Goal: Task Accomplishment & Management: Complete application form

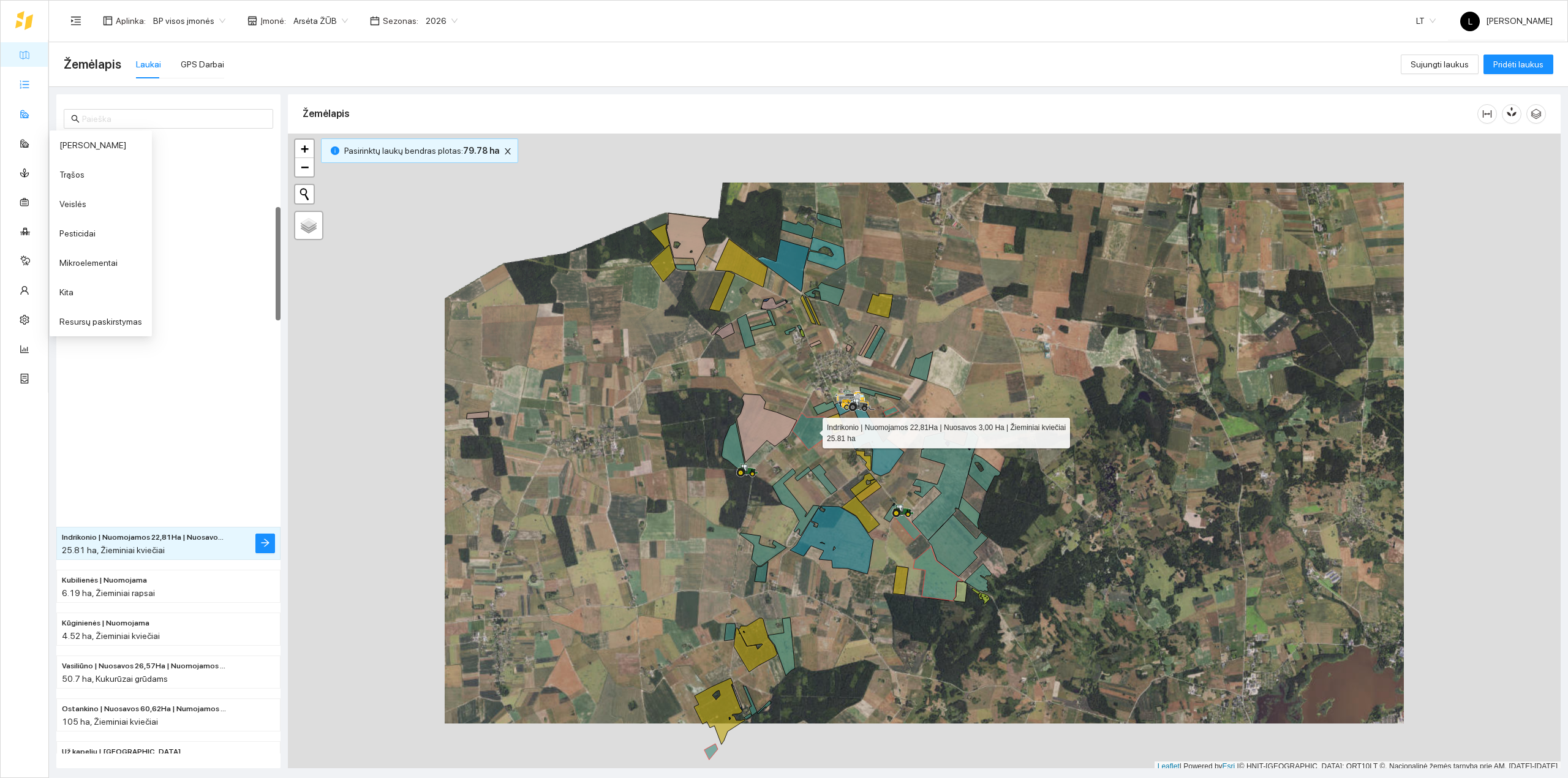
scroll to position [3, 0]
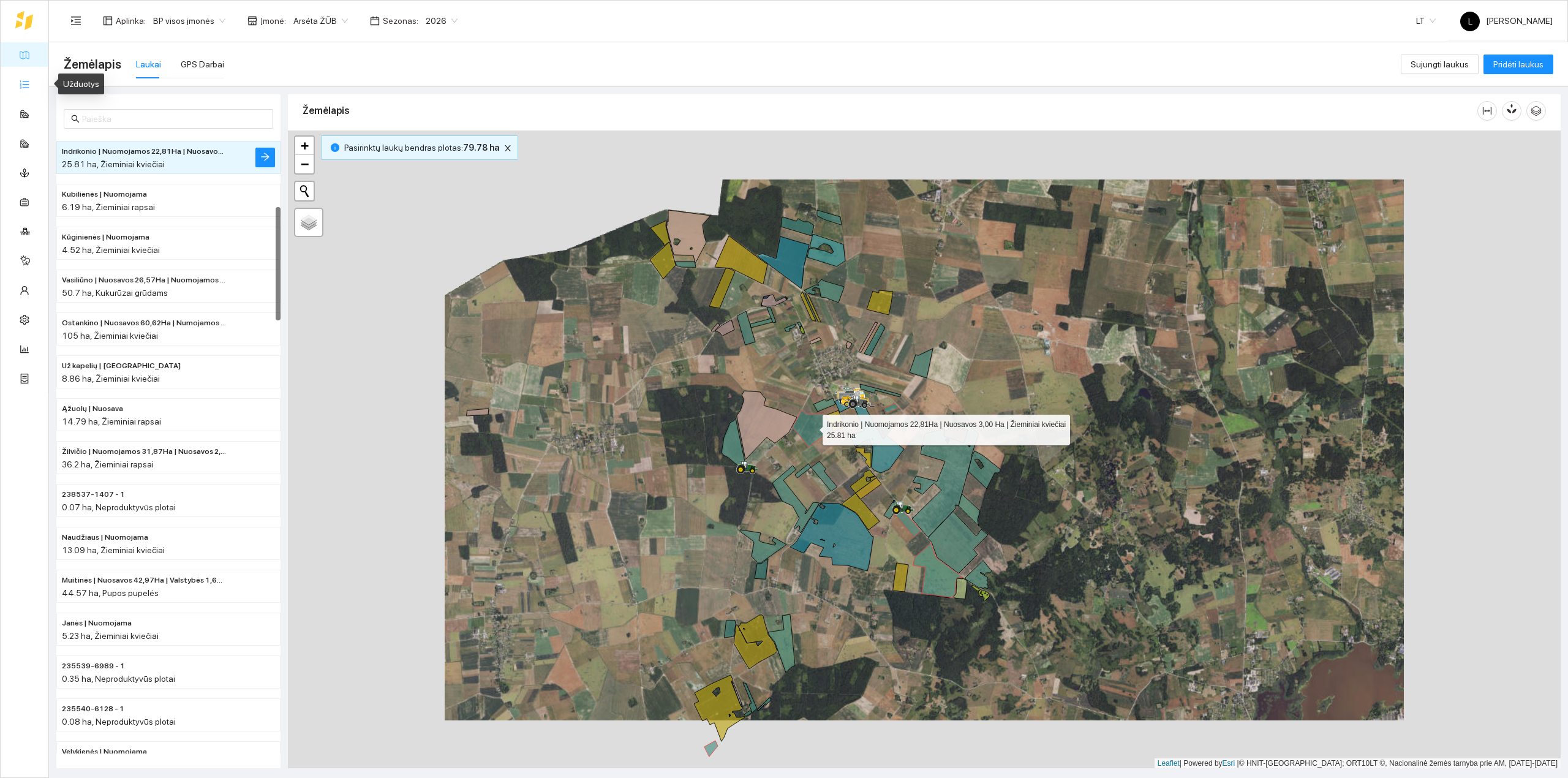
click at [35, 82] on link "Užduotys" at bounding box center [53, 84] width 36 height 10
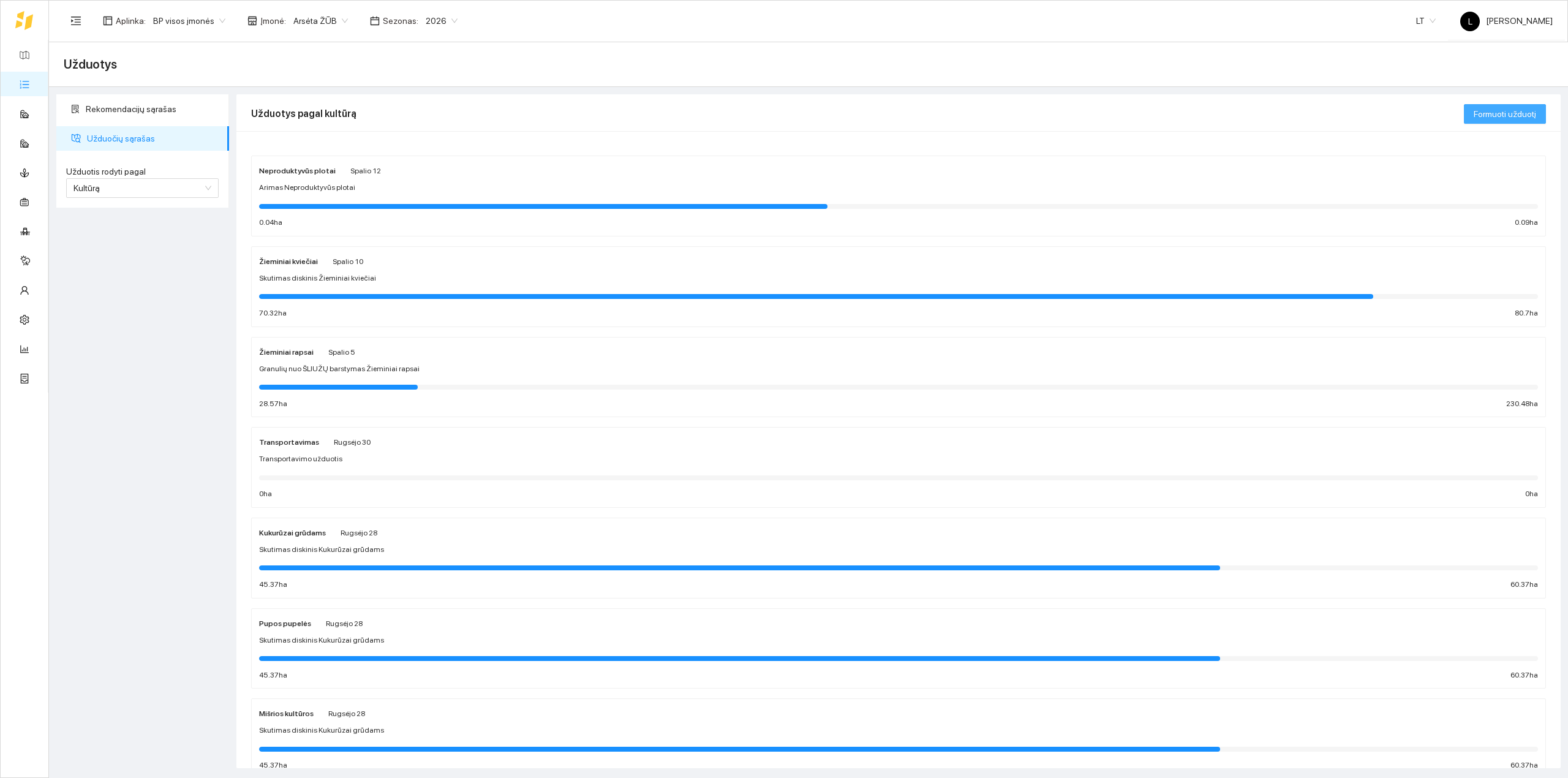
click at [1532, 115] on span "Formuoti užduotį" at bounding box center [1505, 114] width 62 height 14
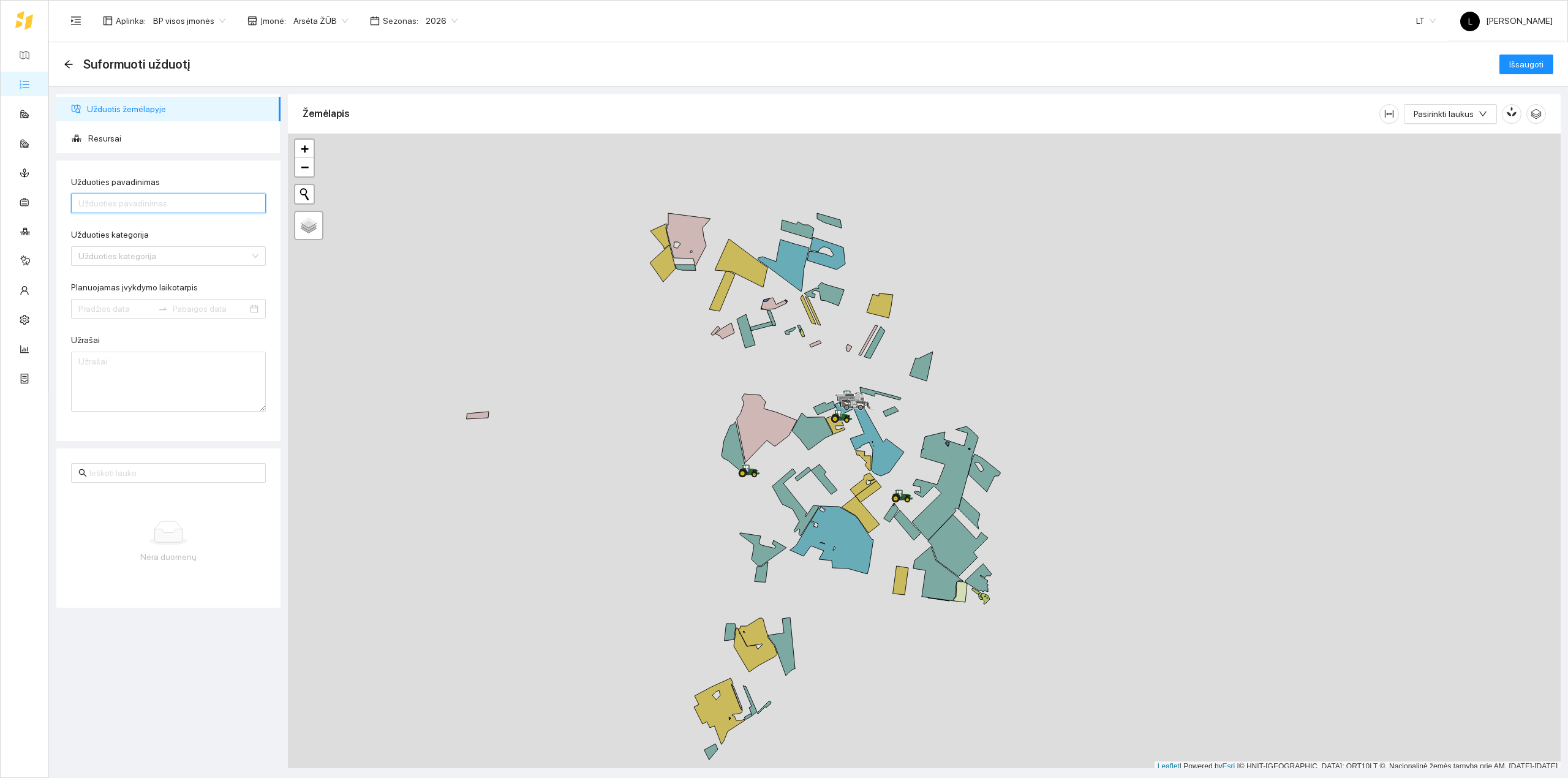
click at [121, 198] on input "Užduoties pavadinimas" at bounding box center [168, 203] width 195 height 20
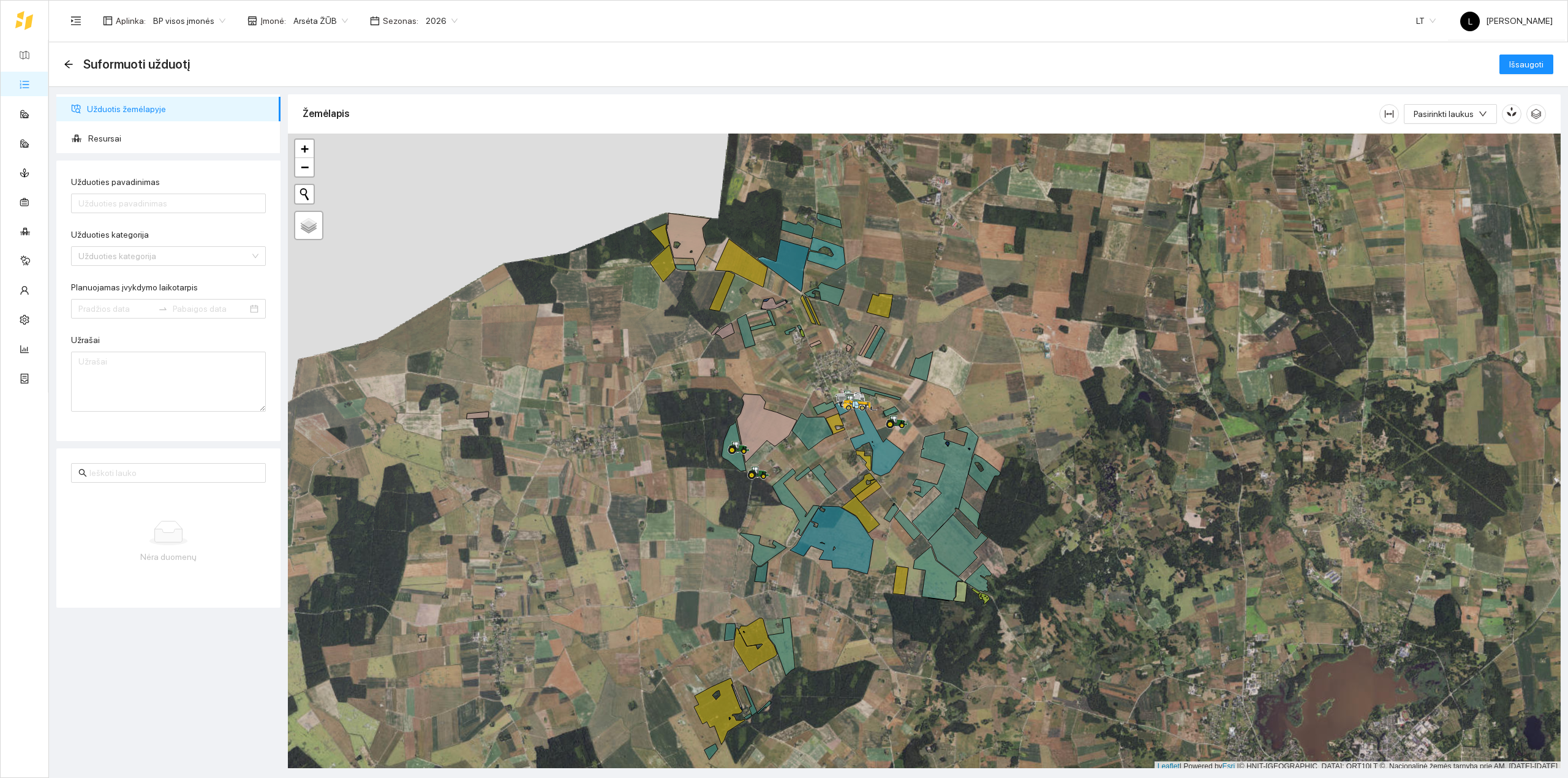
click at [662, 392] on div at bounding box center [925, 452] width 1273 height 638
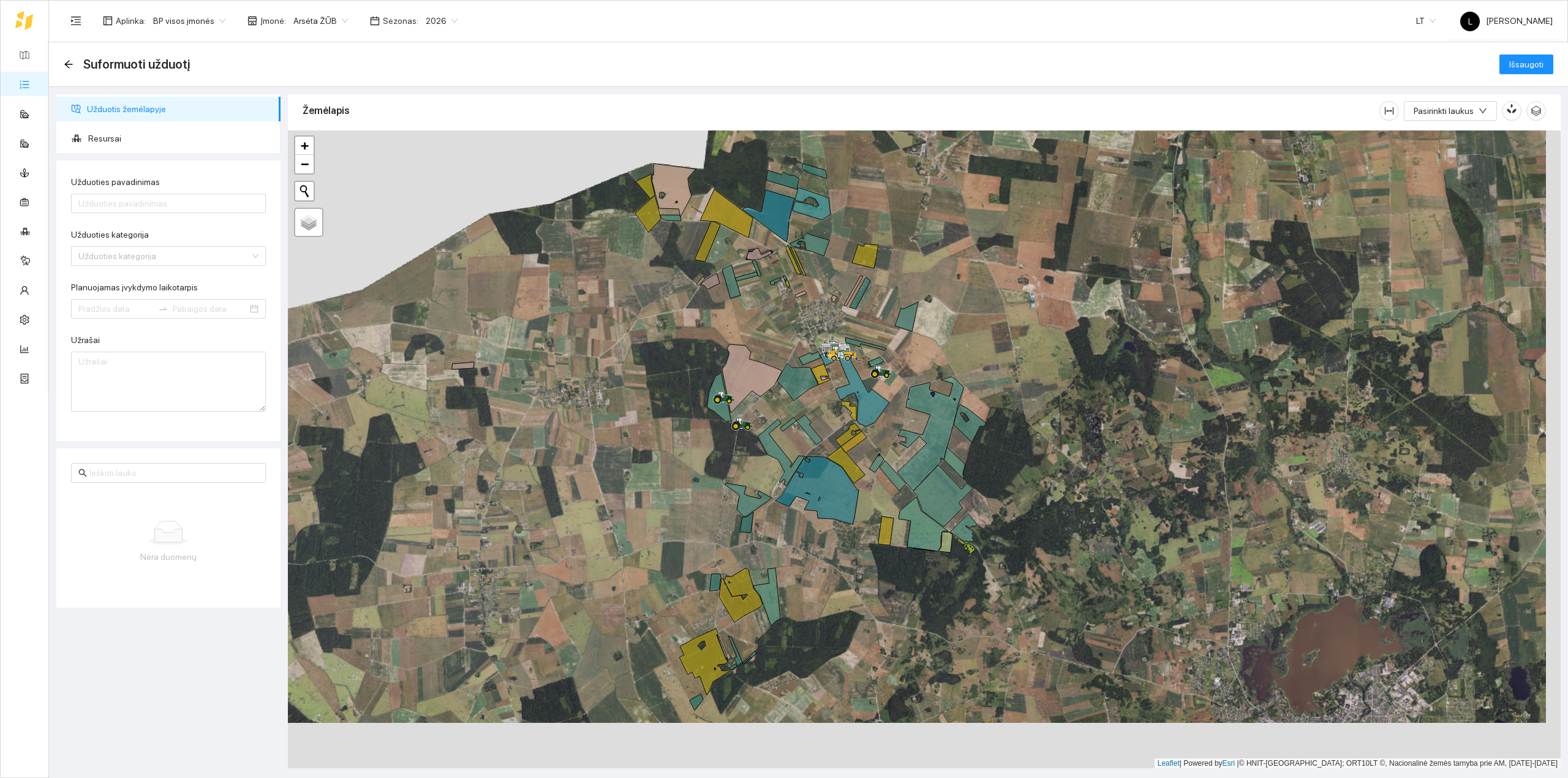
drag, startPoint x: 880, startPoint y: 515, endPoint x: 872, endPoint y: 494, distance: 22.5
click at [872, 494] on div at bounding box center [925, 449] width 1273 height 638
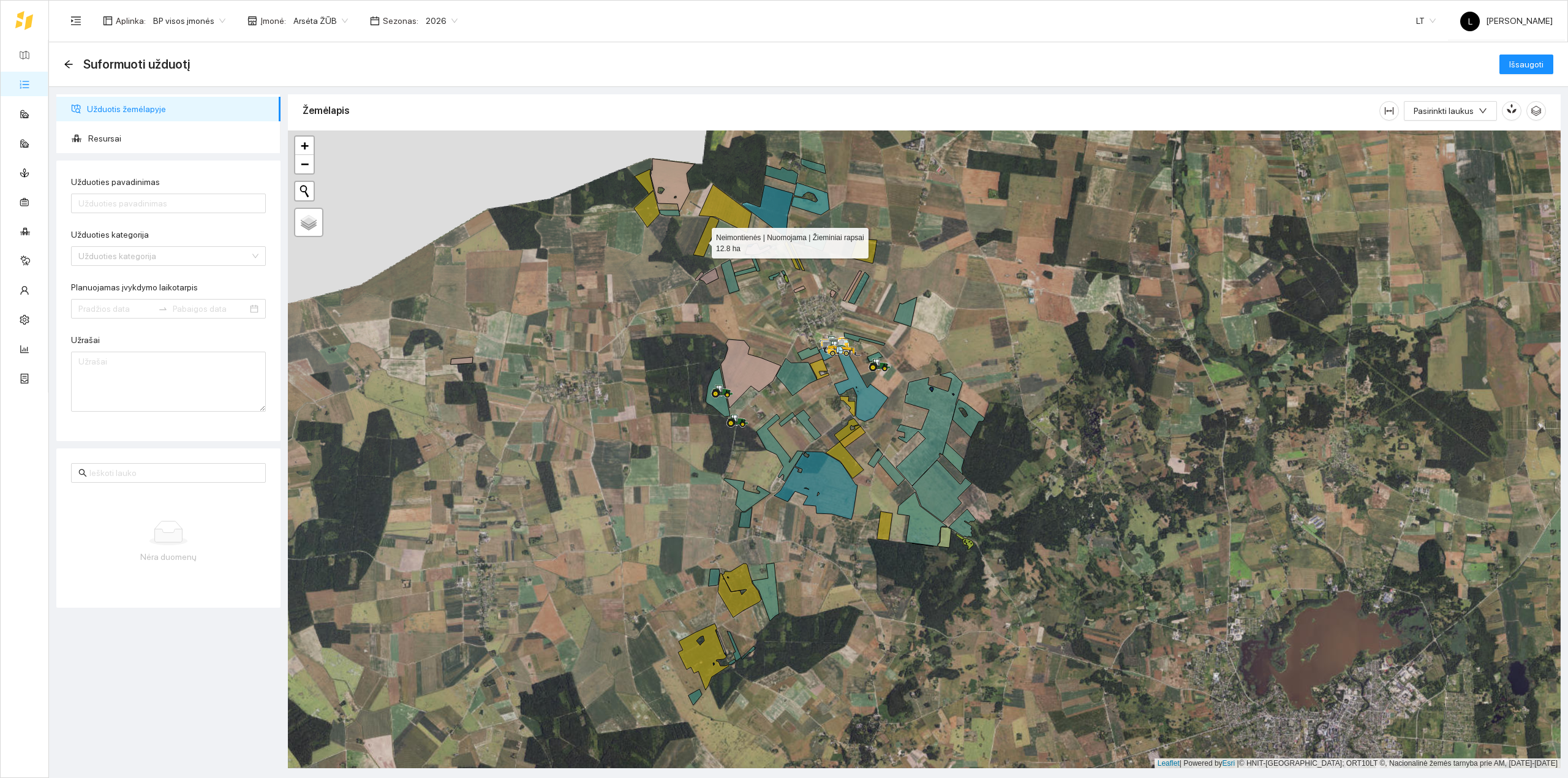
click at [701, 241] on icon at bounding box center [706, 237] width 26 height 40
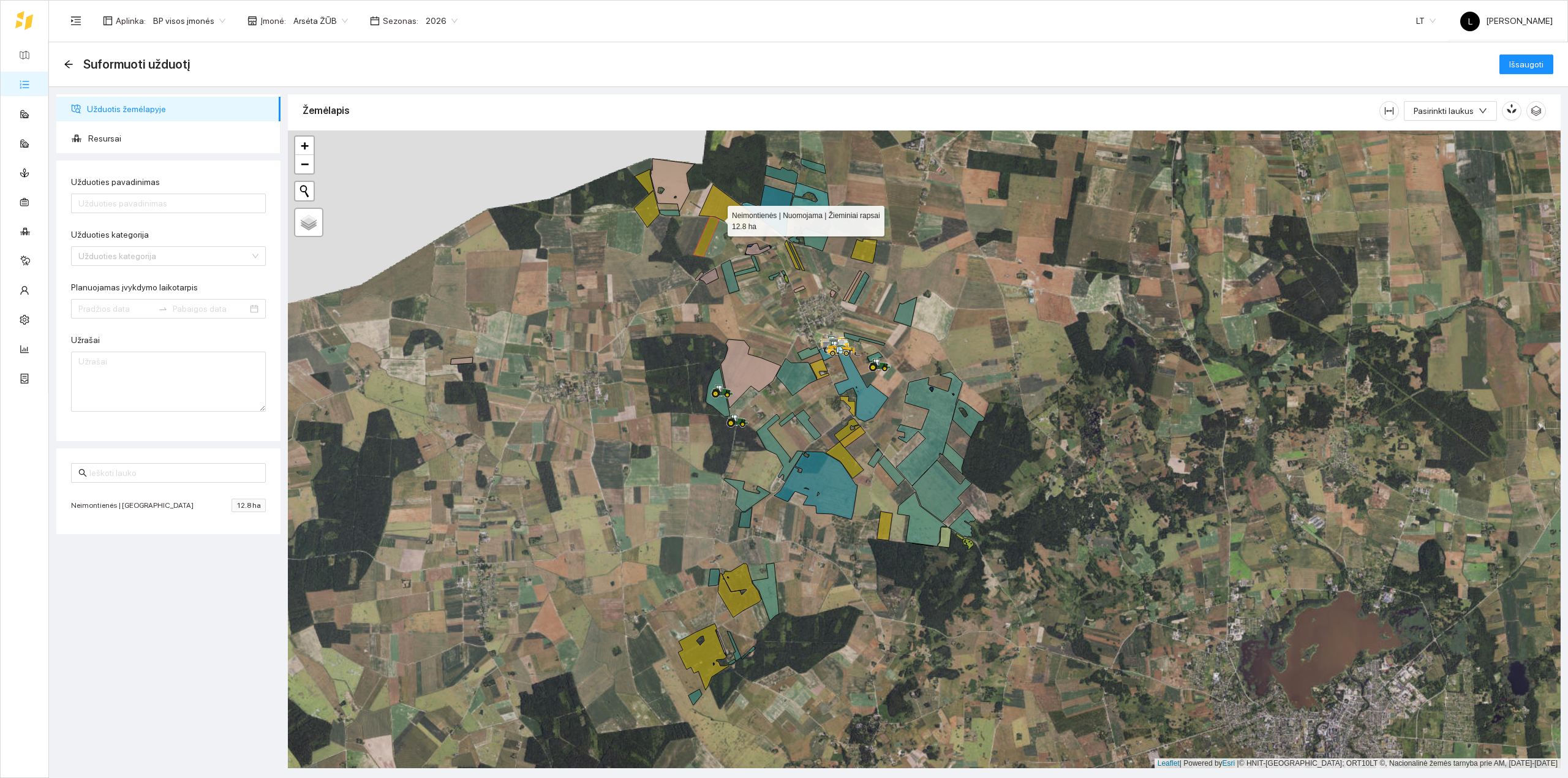
click at [726, 206] on icon at bounding box center [725, 208] width 53 height 48
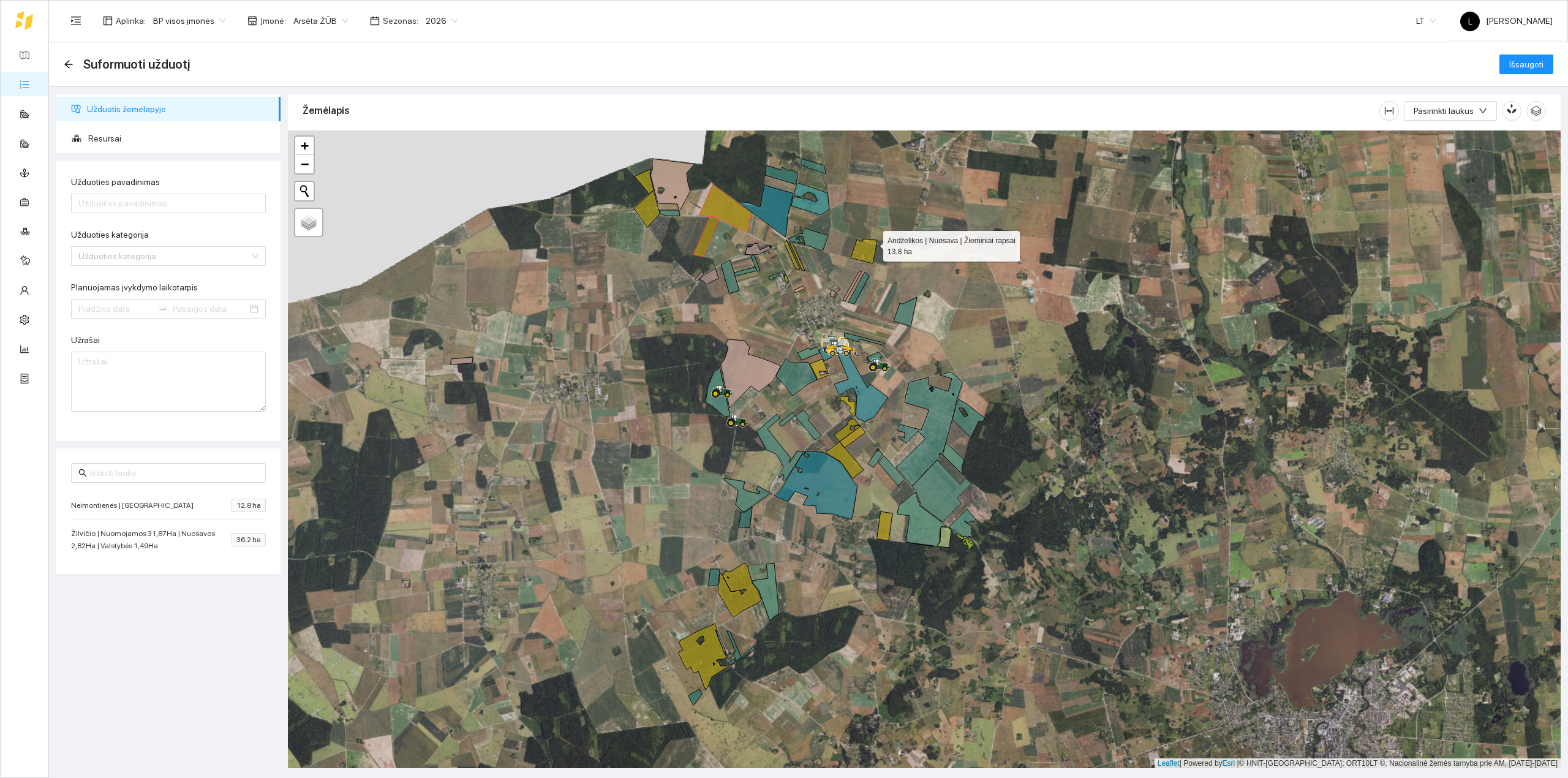
click at [872, 243] on icon at bounding box center [864, 252] width 27 height 25
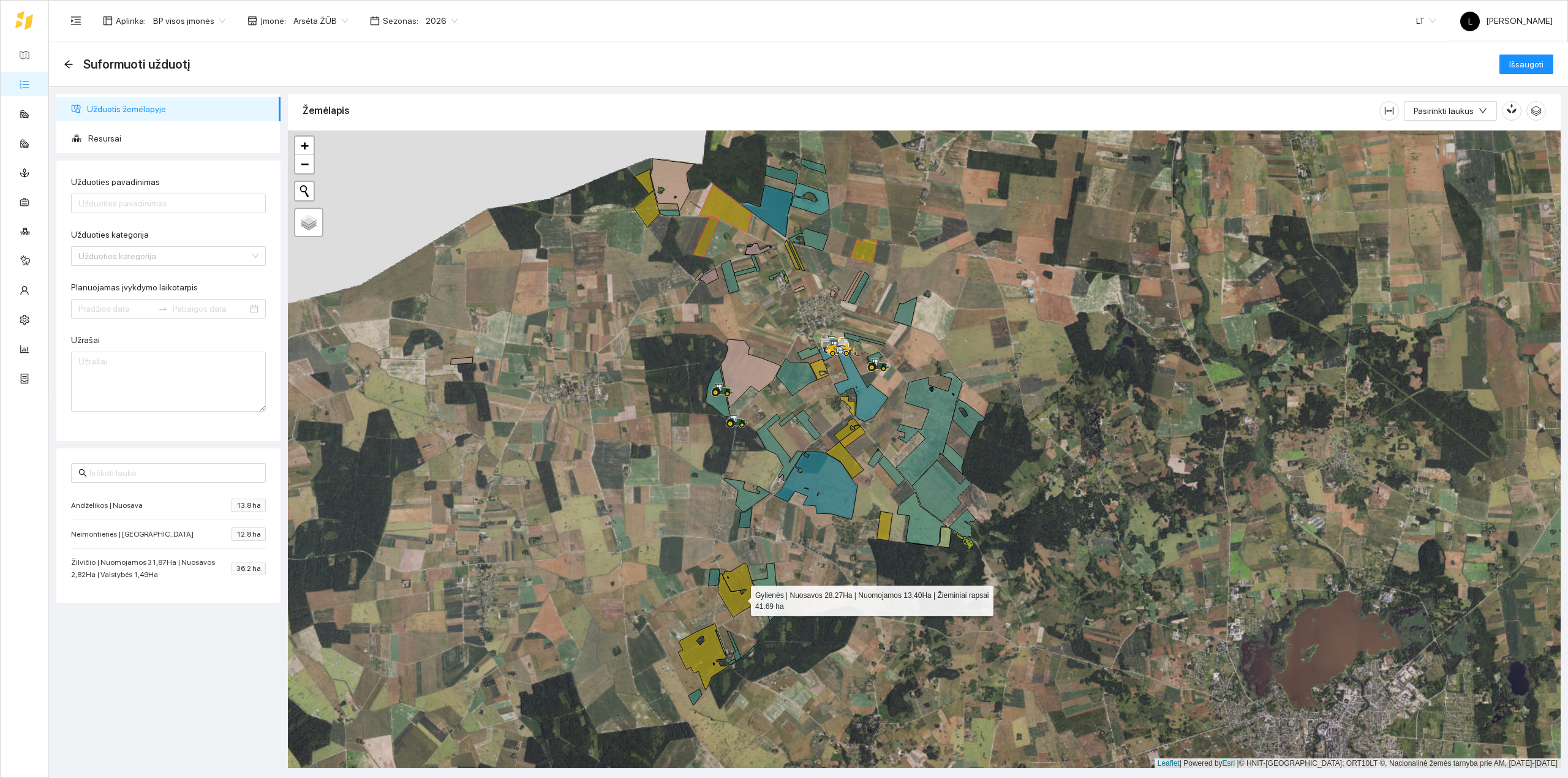
click at [740, 598] on icon at bounding box center [740, 590] width 43 height 54
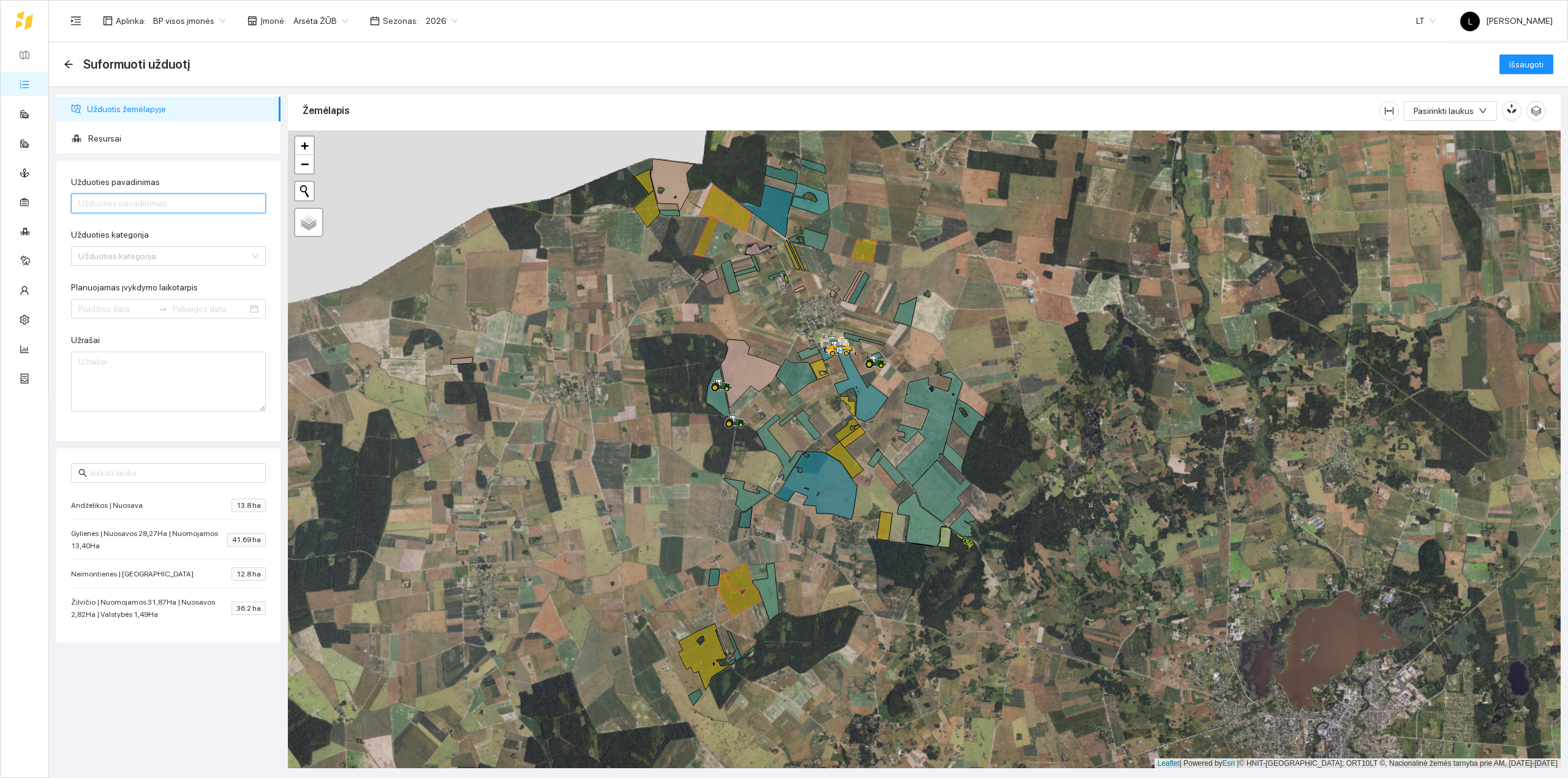
click at [160, 204] on input "Užduoties pavadinimas" at bounding box center [168, 203] width 195 height 20
click at [762, 323] on div at bounding box center [925, 449] width 1273 height 638
click at [700, 653] on icon at bounding box center [703, 656] width 51 height 66
click at [100, 192] on div "Užduoties pavadinimas" at bounding box center [168, 184] width 195 height 19
click at [108, 206] on input "Užduoties pavadinimas" at bounding box center [168, 203] width 195 height 20
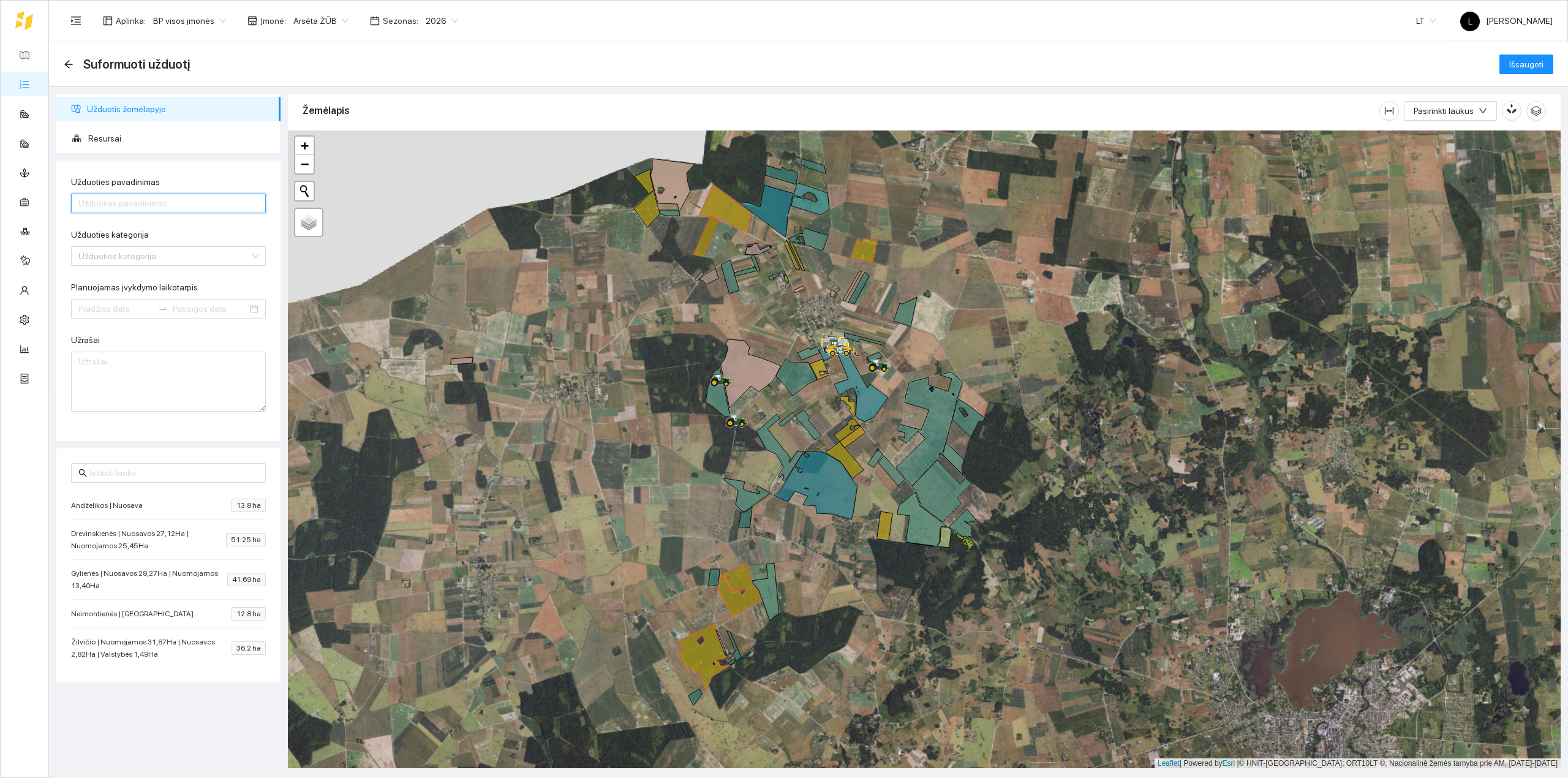
click at [150, 207] on input "Užduoties pavadinimas" at bounding box center [168, 203] width 195 height 20
type input "Tręšimas mikroelementais"
click at [153, 243] on div "Užduoties kategorija" at bounding box center [168, 237] width 195 height 19
click at [153, 251] on input "Užduoties kategorija" at bounding box center [164, 256] width 172 height 19
type input "purškim"
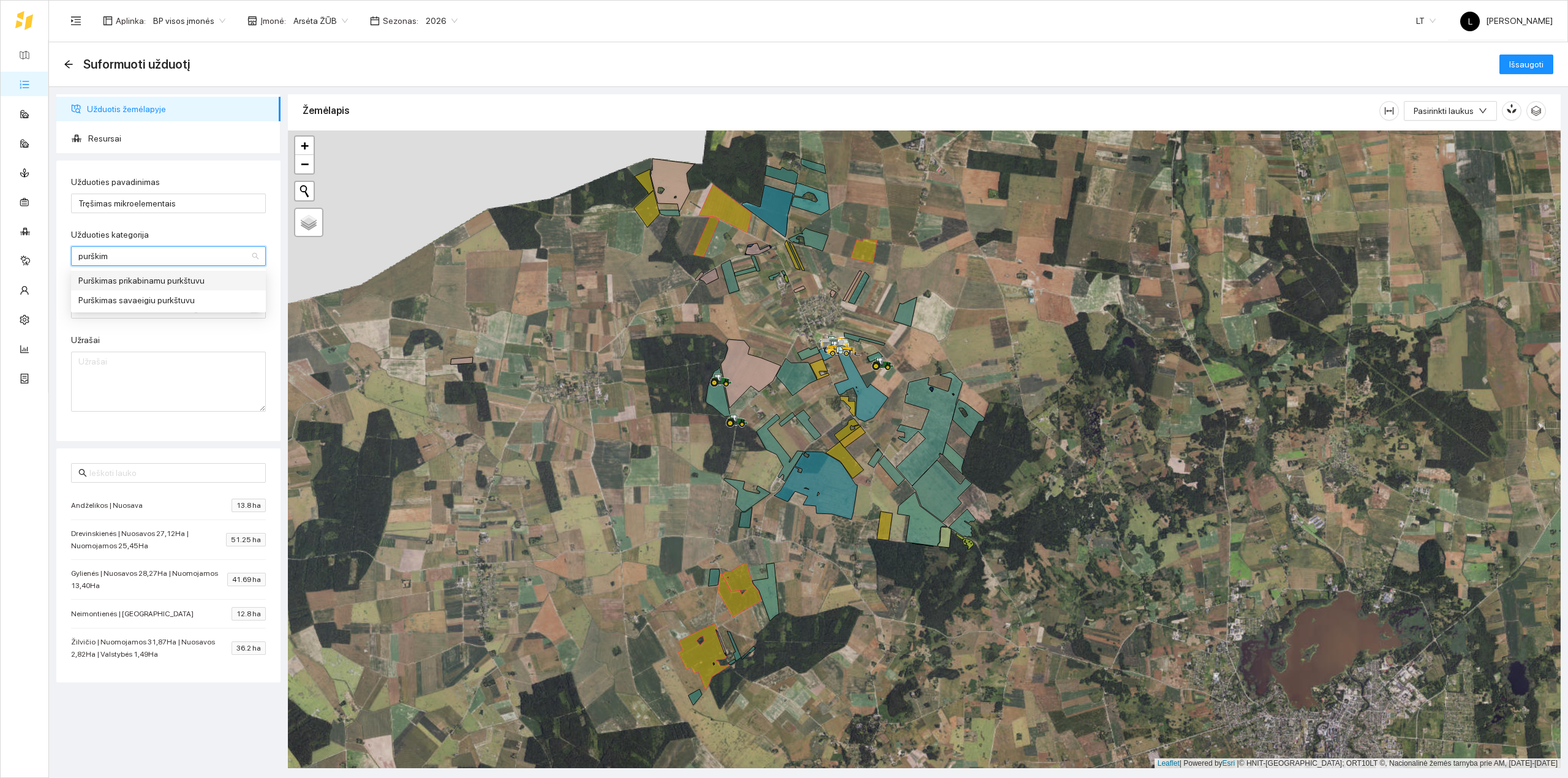
click at [123, 278] on div "Purškimas prikabinamu purkštuvu" at bounding box center [168, 281] width 180 height 14
click at [104, 310] on input "Planuojamas įvykdymo laikotarpis" at bounding box center [116, 309] width 75 height 14
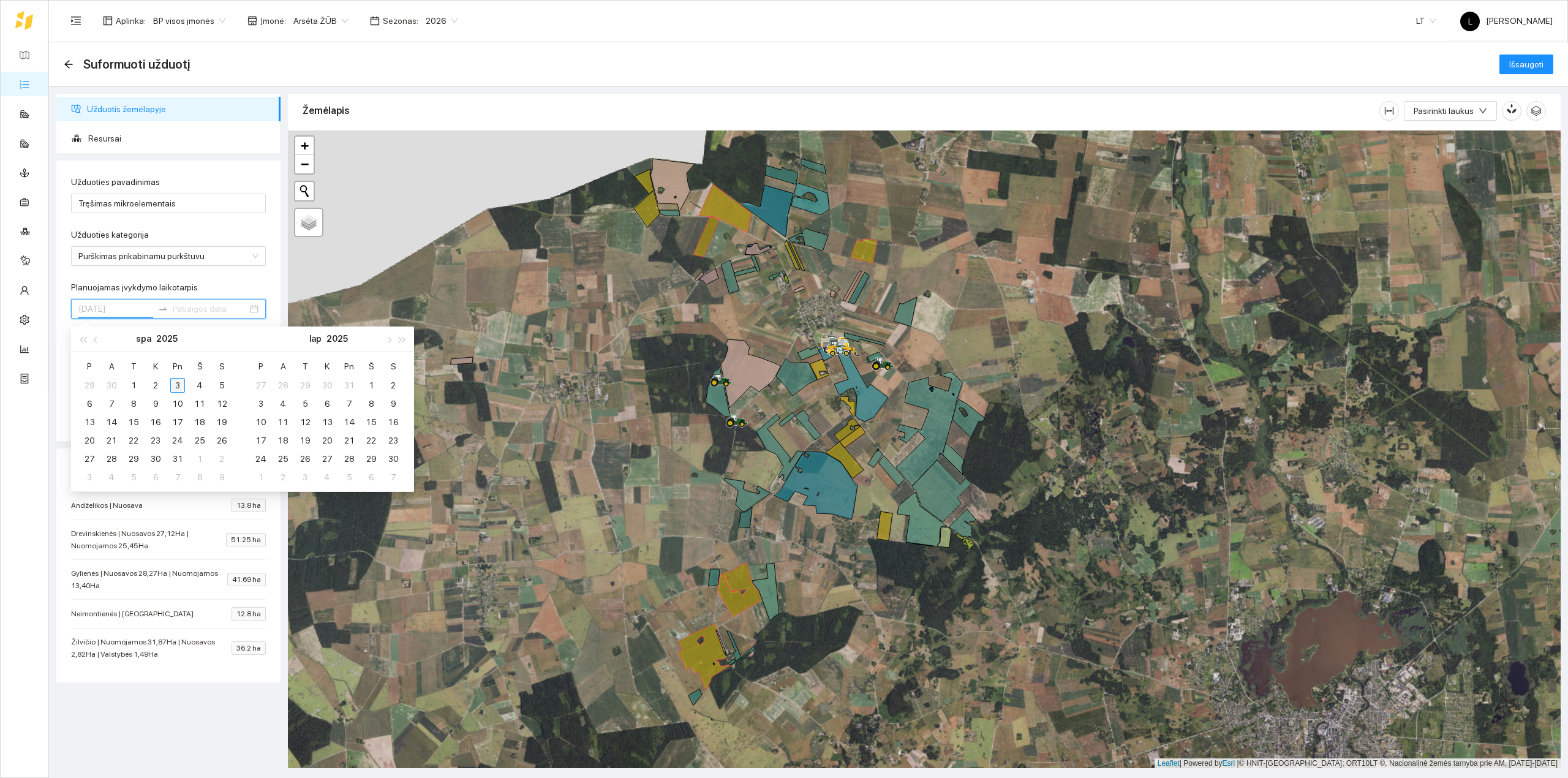
type input "[DATE]"
click at [177, 383] on div "3" at bounding box center [178, 386] width 15 height 15
type input "[DATE]"
click at [179, 405] on div "10" at bounding box center [178, 404] width 15 height 15
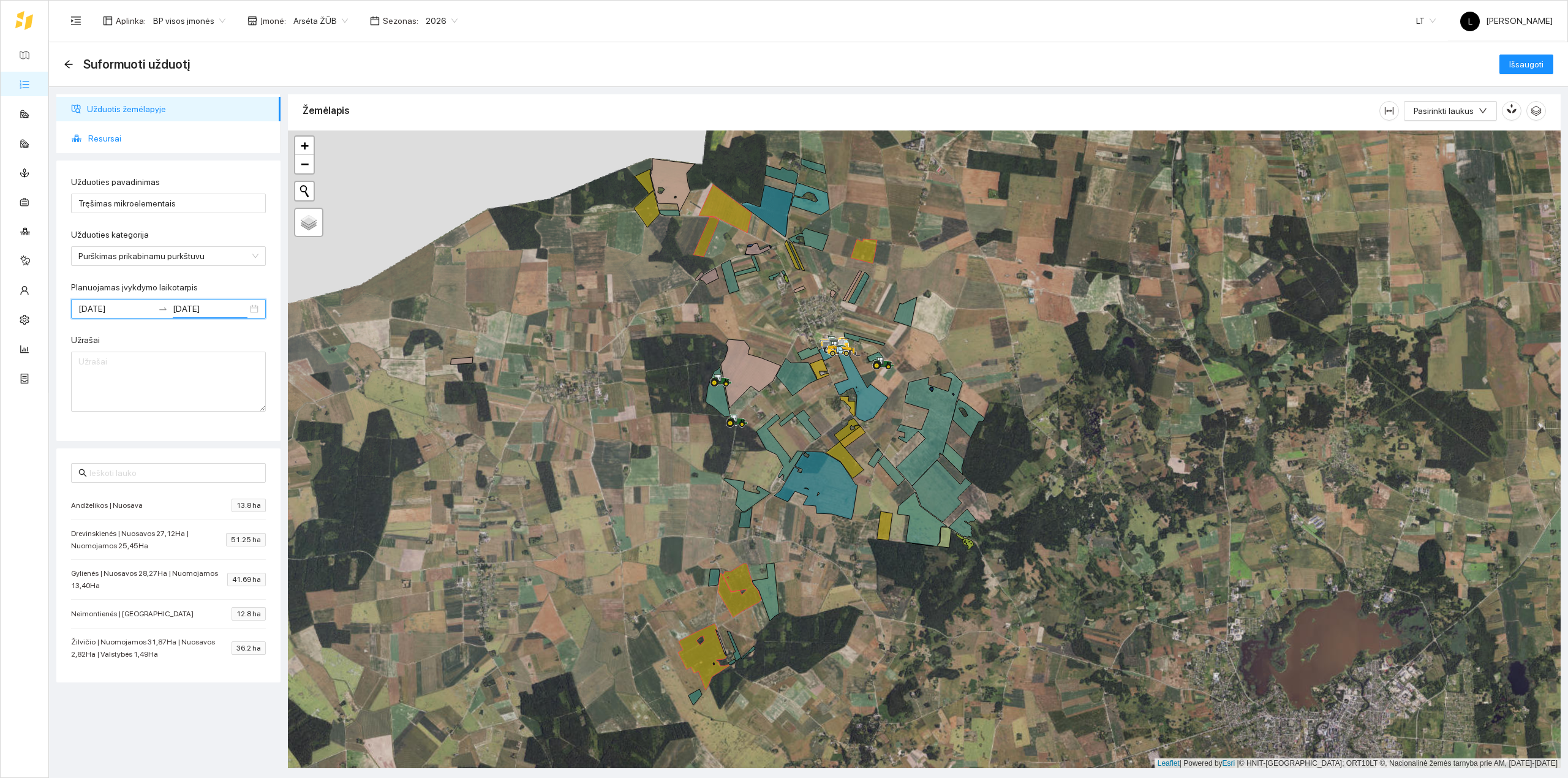
click at [126, 141] on span "Resursai" at bounding box center [179, 138] width 182 height 25
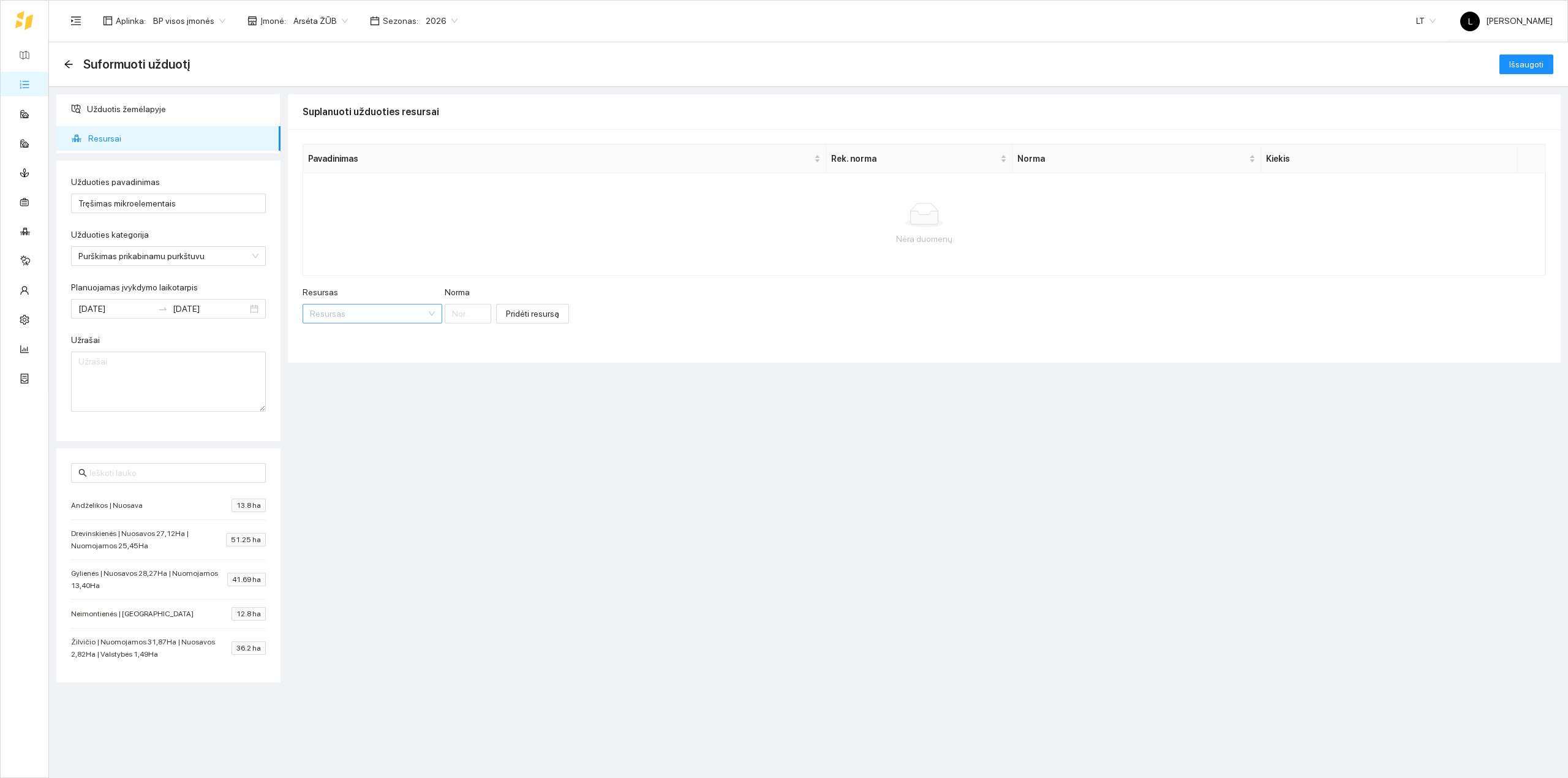
drag, startPoint x: 332, startPoint y: 333, endPoint x: 329, endPoint y: 323, distance: 10.4
click at [331, 331] on div "Resursas Resursas [PERSON_NAME]" at bounding box center [397, 311] width 189 height 53
click at [328, 322] on input "Resursas" at bounding box center [368, 314] width 116 height 19
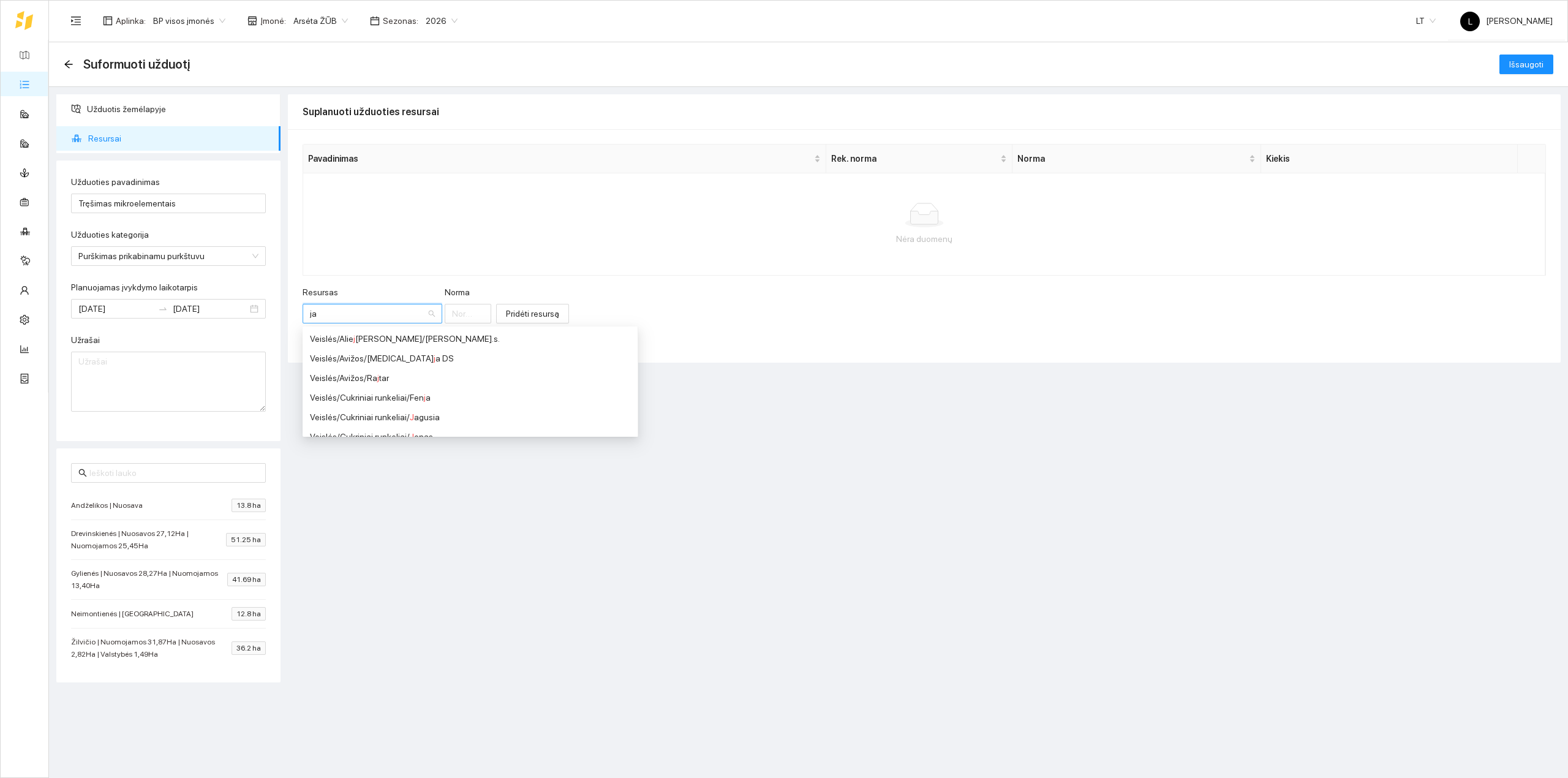
type input "j"
drag, startPoint x: 343, startPoint y: 311, endPoint x: 195, endPoint y: 323, distance: 148.5
click at [196, 323] on div "Užduotis žemėlapyje Resursai Užduoties pavadinimas Tręšimas mikroelementais Užd…" at bounding box center [805, 428] width 1519 height 681
type input "zea"
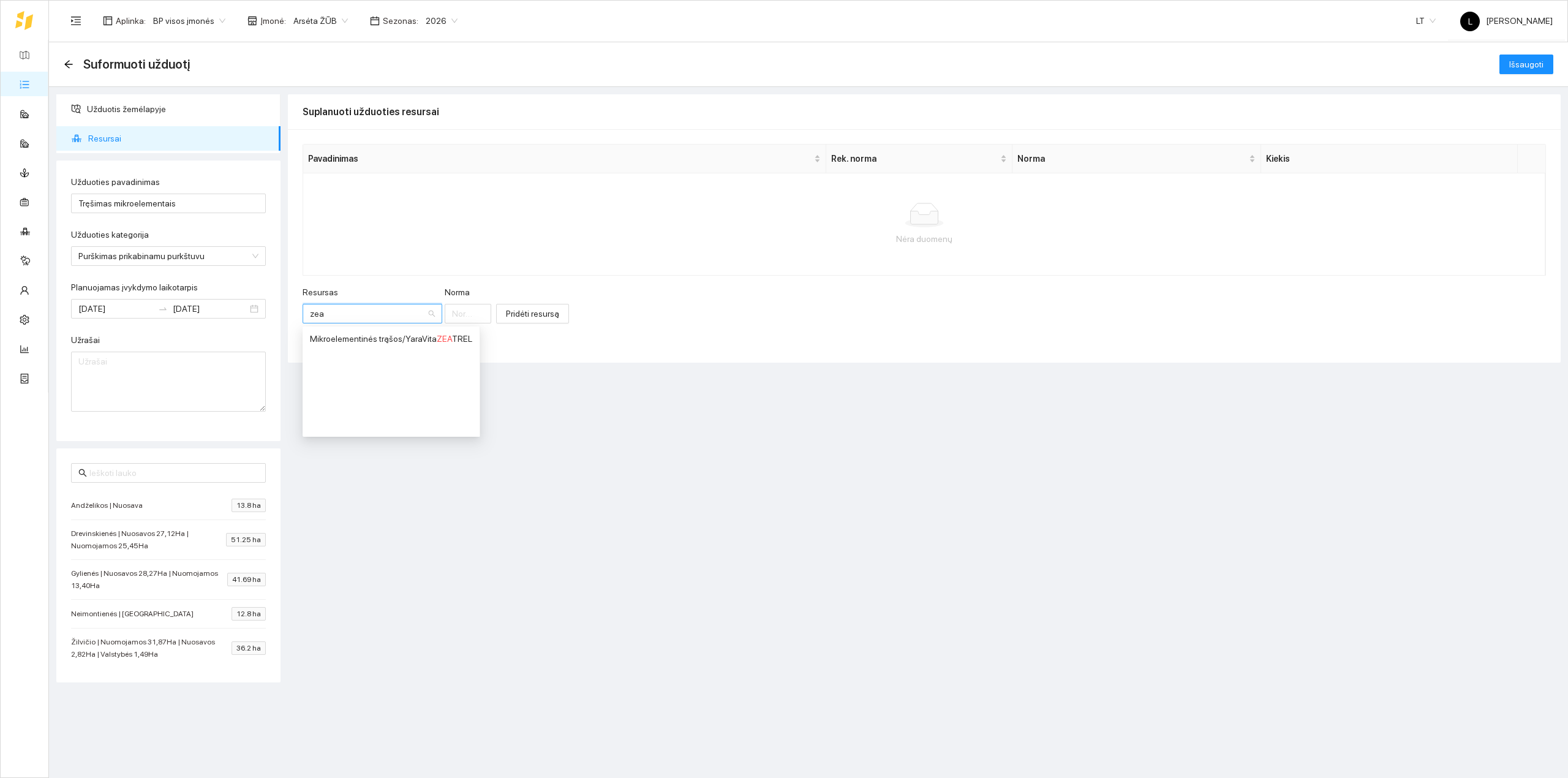
scroll to position [0, 0]
click at [383, 339] on div "Mikroelementinės trąšos / YaraVita ZEA TREL" at bounding box center [391, 339] width 163 height 14
type input "1"
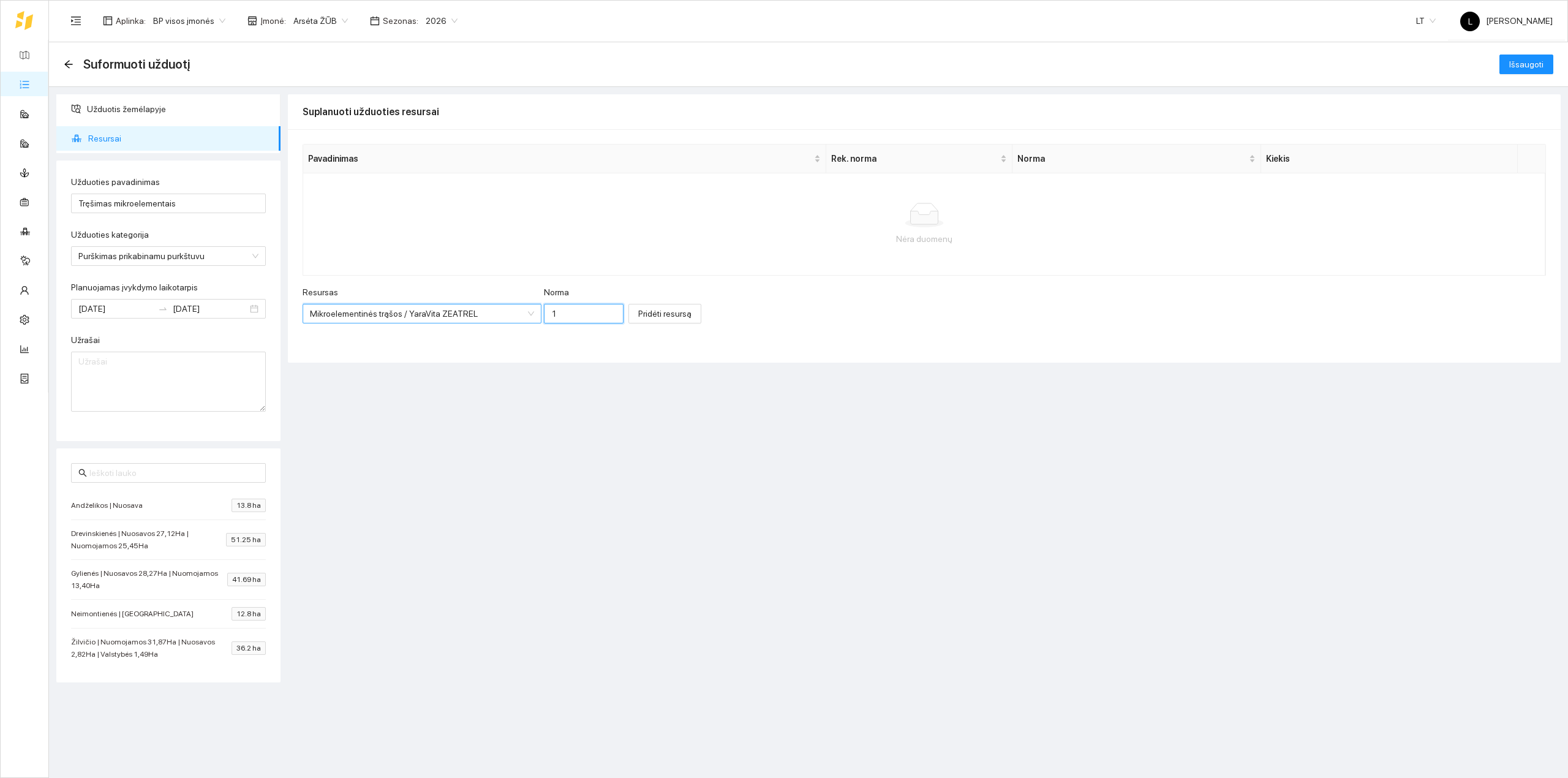
click at [547, 314] on input "1" at bounding box center [583, 314] width 80 height 20
click at [638, 312] on span "Pridėti resursą" at bounding box center [665, 314] width 53 height 14
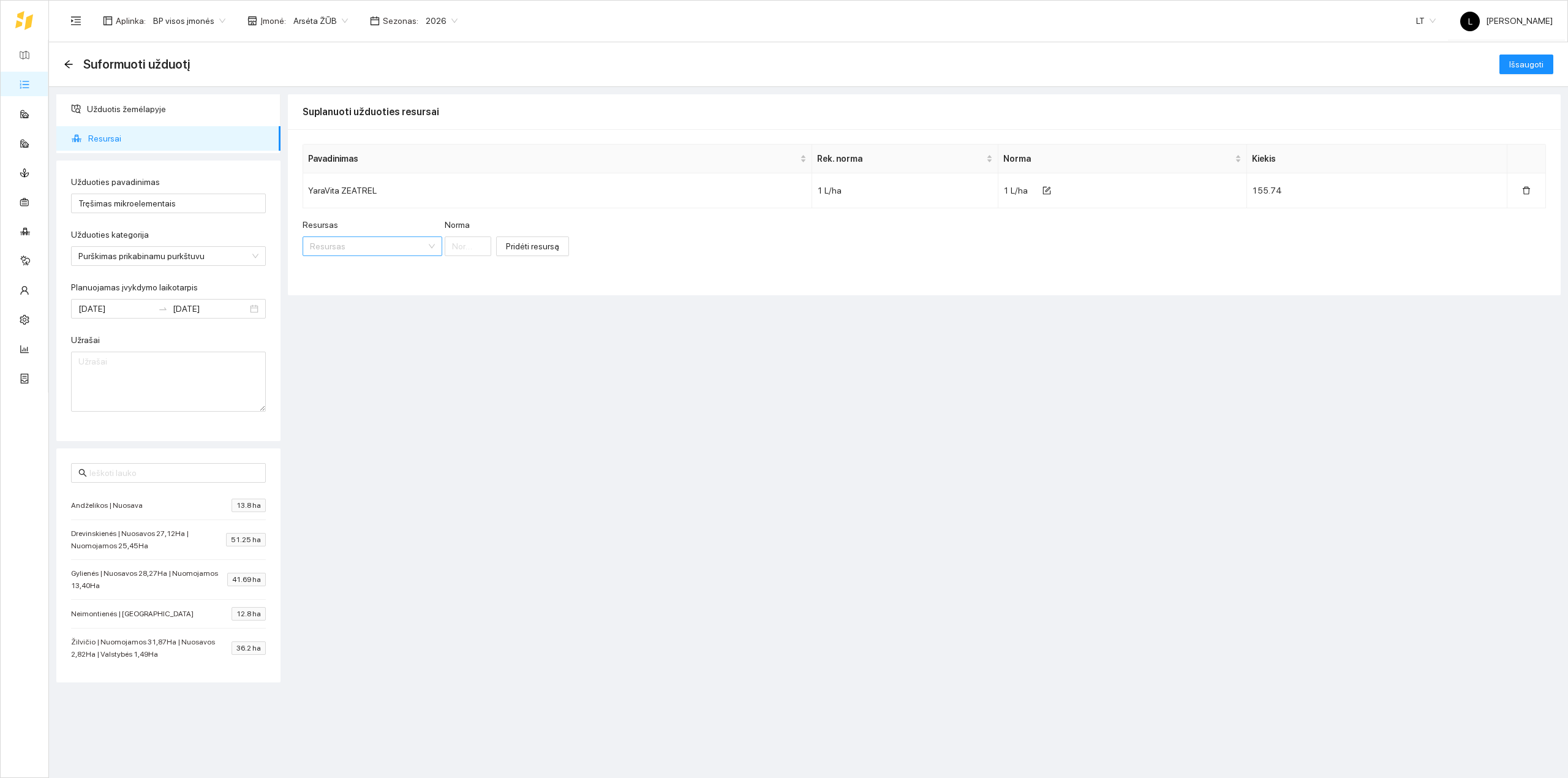
click at [358, 253] on input "Resursas" at bounding box center [368, 247] width 116 height 19
type input "boras"
click at [327, 246] on input "Resursas" at bounding box center [368, 247] width 116 height 19
type input "ikar"
click at [430, 292] on div "Mikroelementinės trąšos / IKAR B 150" at bounding box center [410, 291] width 200 height 14
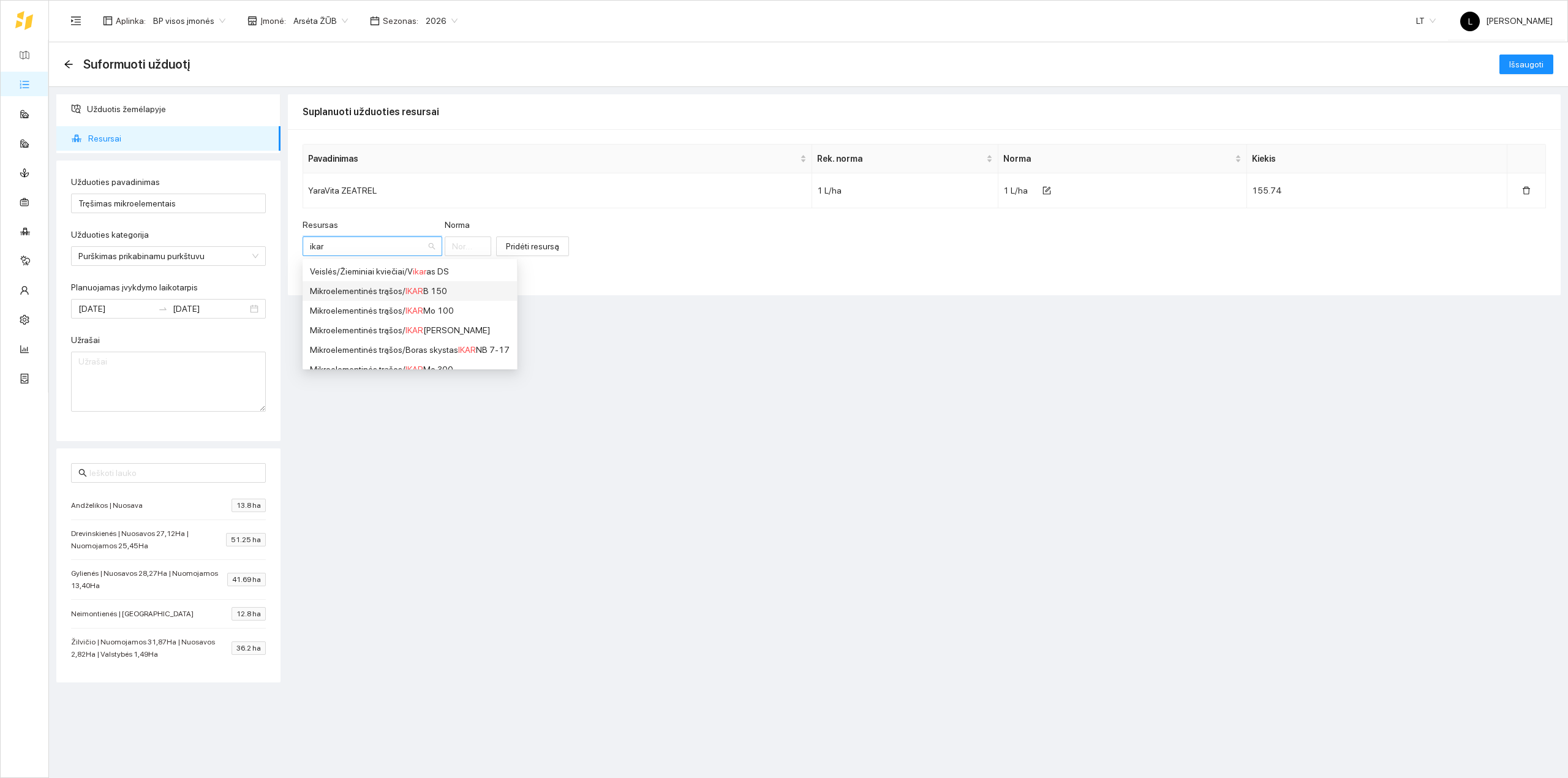
type input "1"
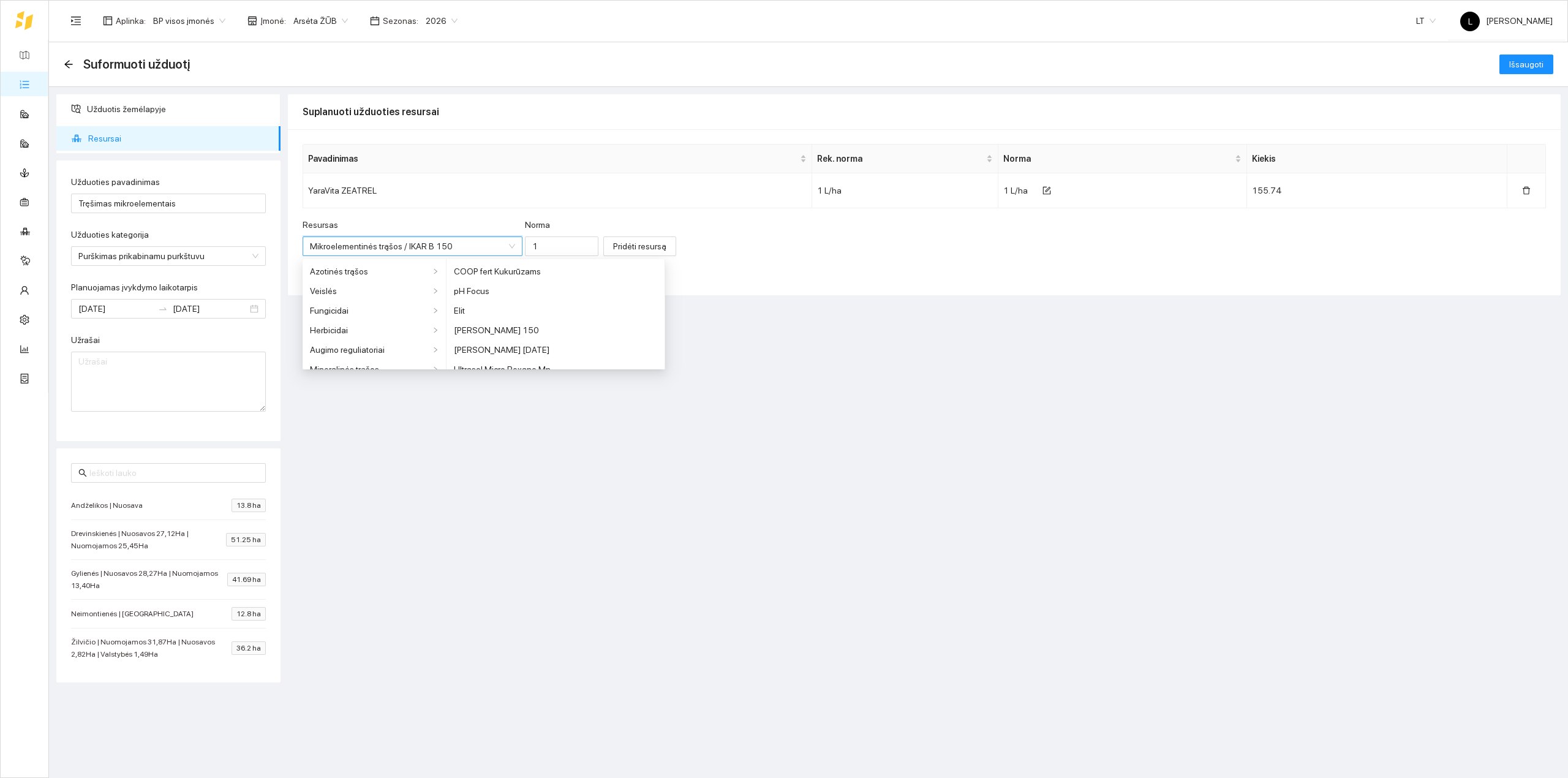
scroll to position [30, 0]
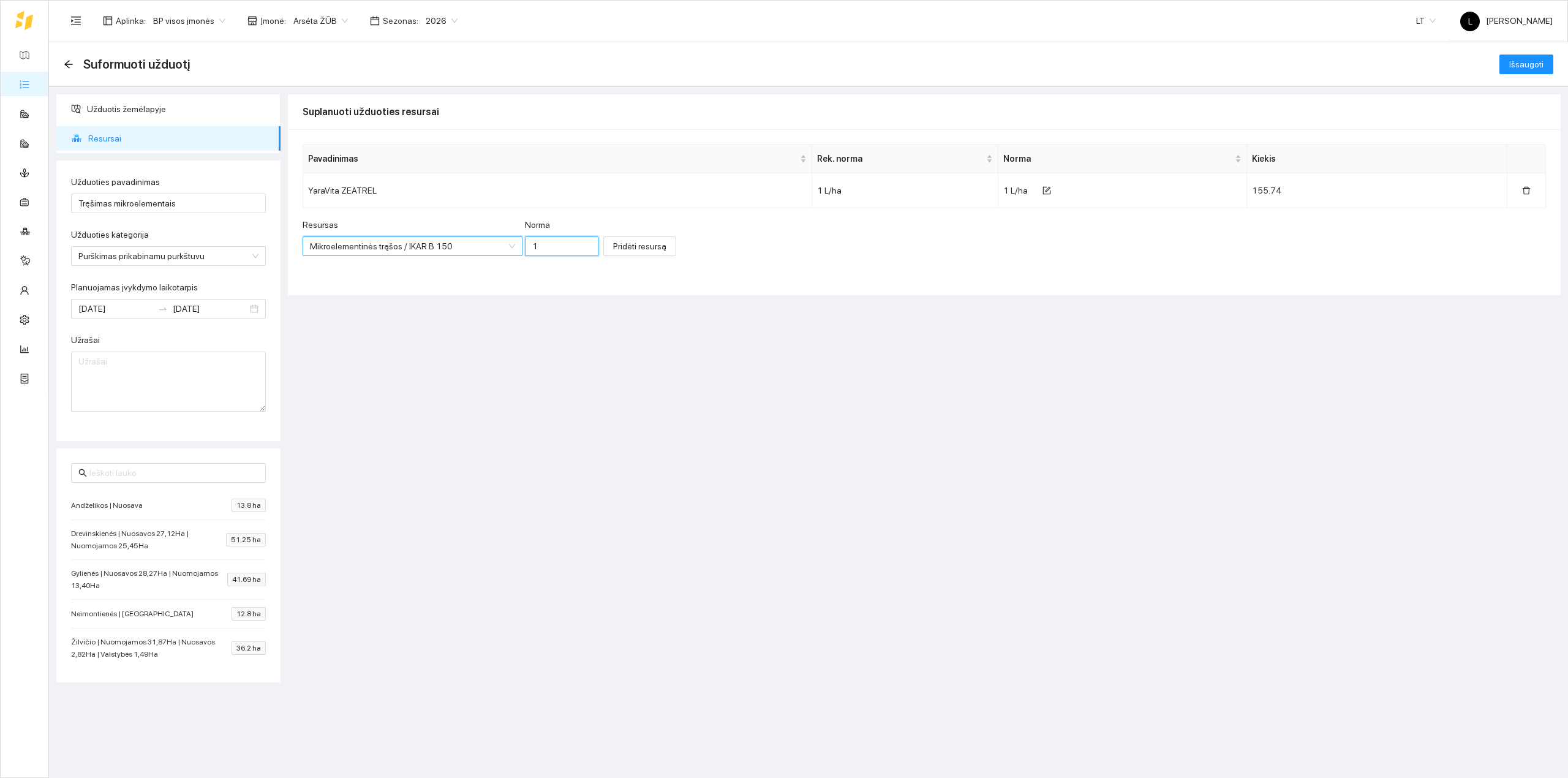
click at [544, 253] on input "1" at bounding box center [561, 247] width 74 height 20
type input "0.5"
click at [634, 248] on span "Pridėti resursą" at bounding box center [640, 247] width 53 height 14
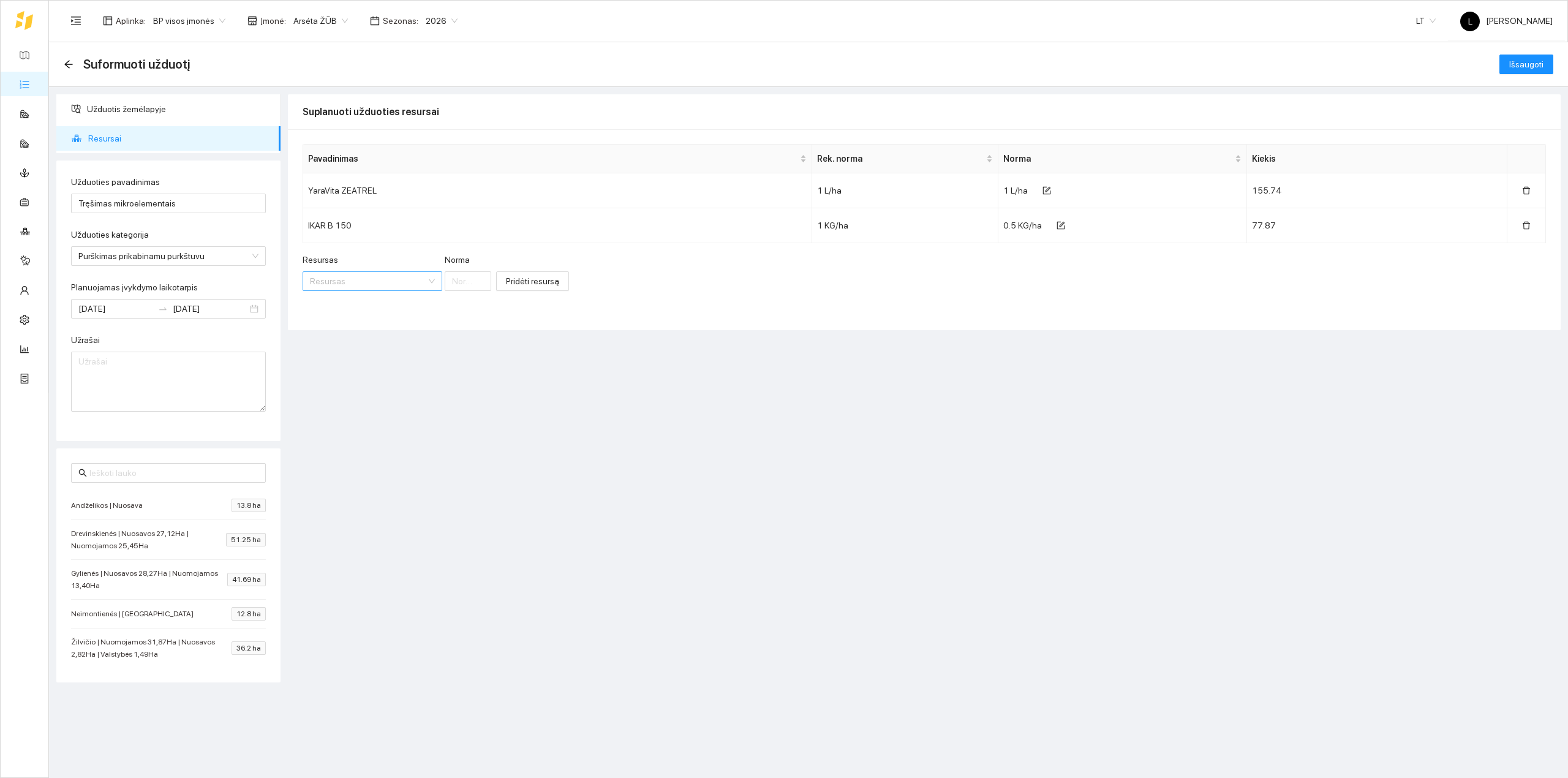
click at [359, 281] on input "Resursas" at bounding box center [368, 281] width 116 height 19
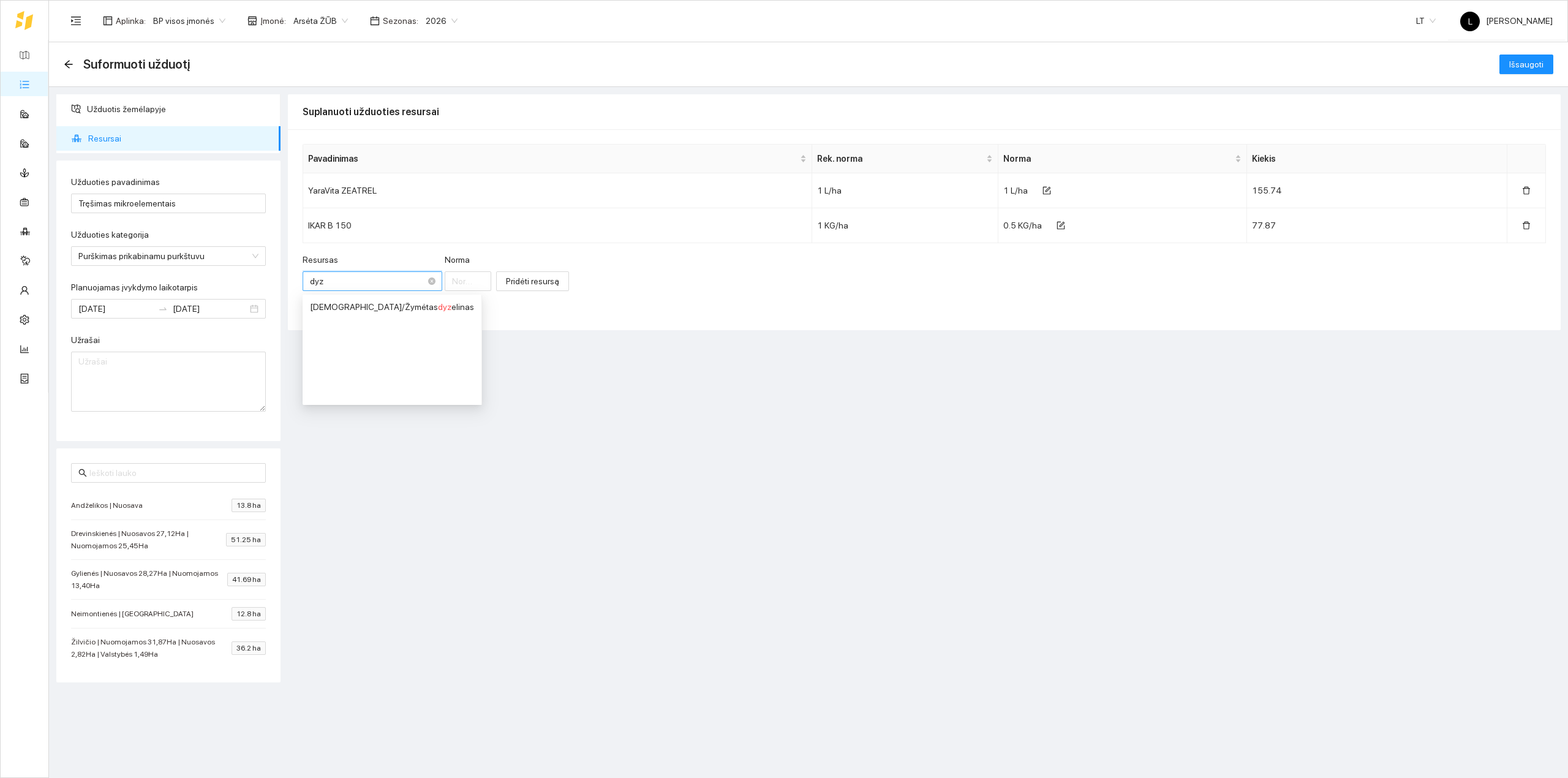
type input "dyze"
drag, startPoint x: 390, startPoint y: 311, endPoint x: 400, endPoint y: 314, distance: 10.4
click at [389, 311] on div "[DEMOGRAPHIC_DATA] / Žymėtas dyze linas" at bounding box center [392, 307] width 164 height 14
type input "1"
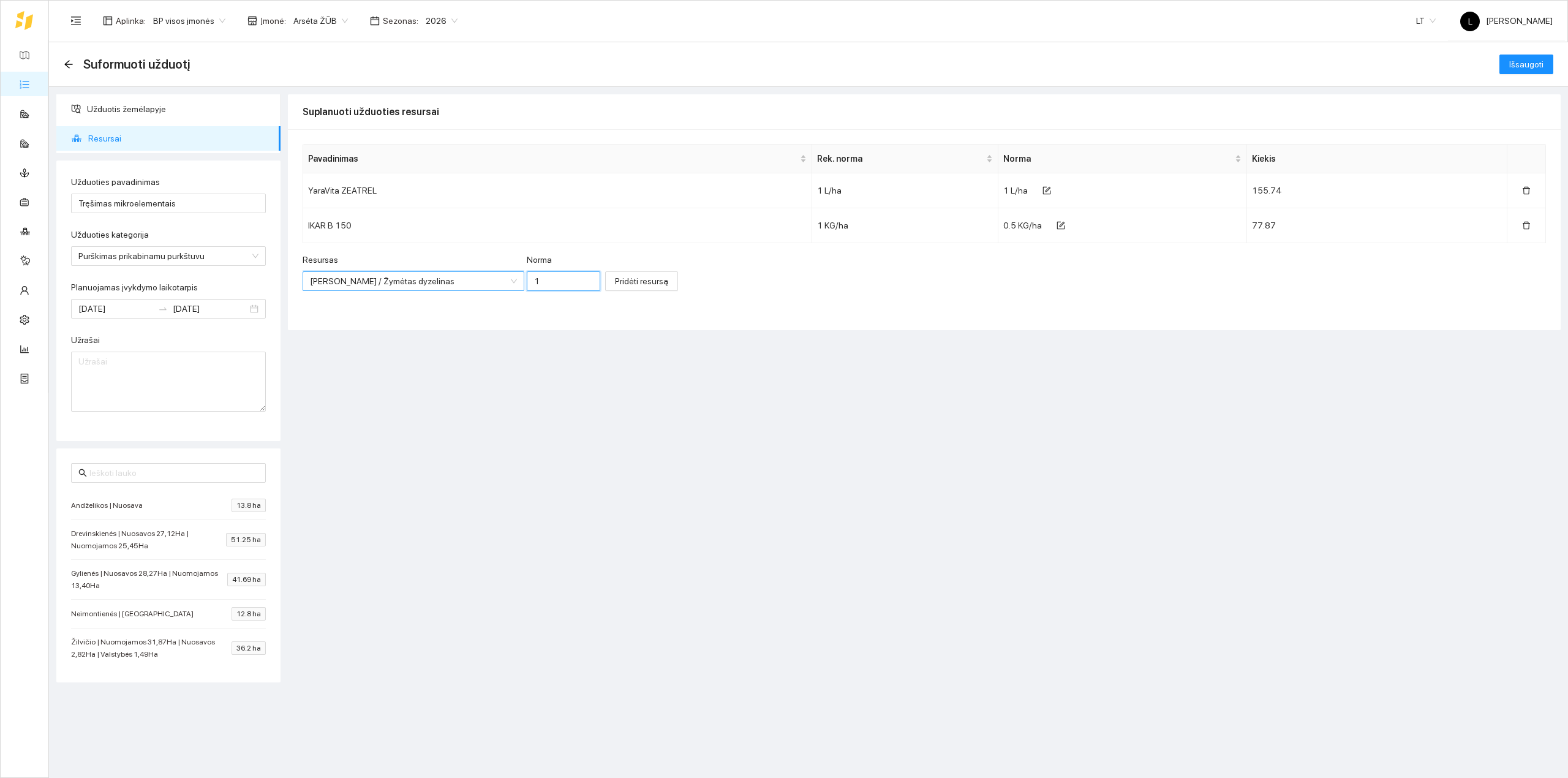
click at [527, 278] on input "1" at bounding box center [564, 281] width 74 height 20
click at [527, 282] on input "1" at bounding box center [564, 281] width 74 height 20
type input "0.8"
click at [615, 283] on span "Pridėti resursą" at bounding box center [642, 281] width 53 height 14
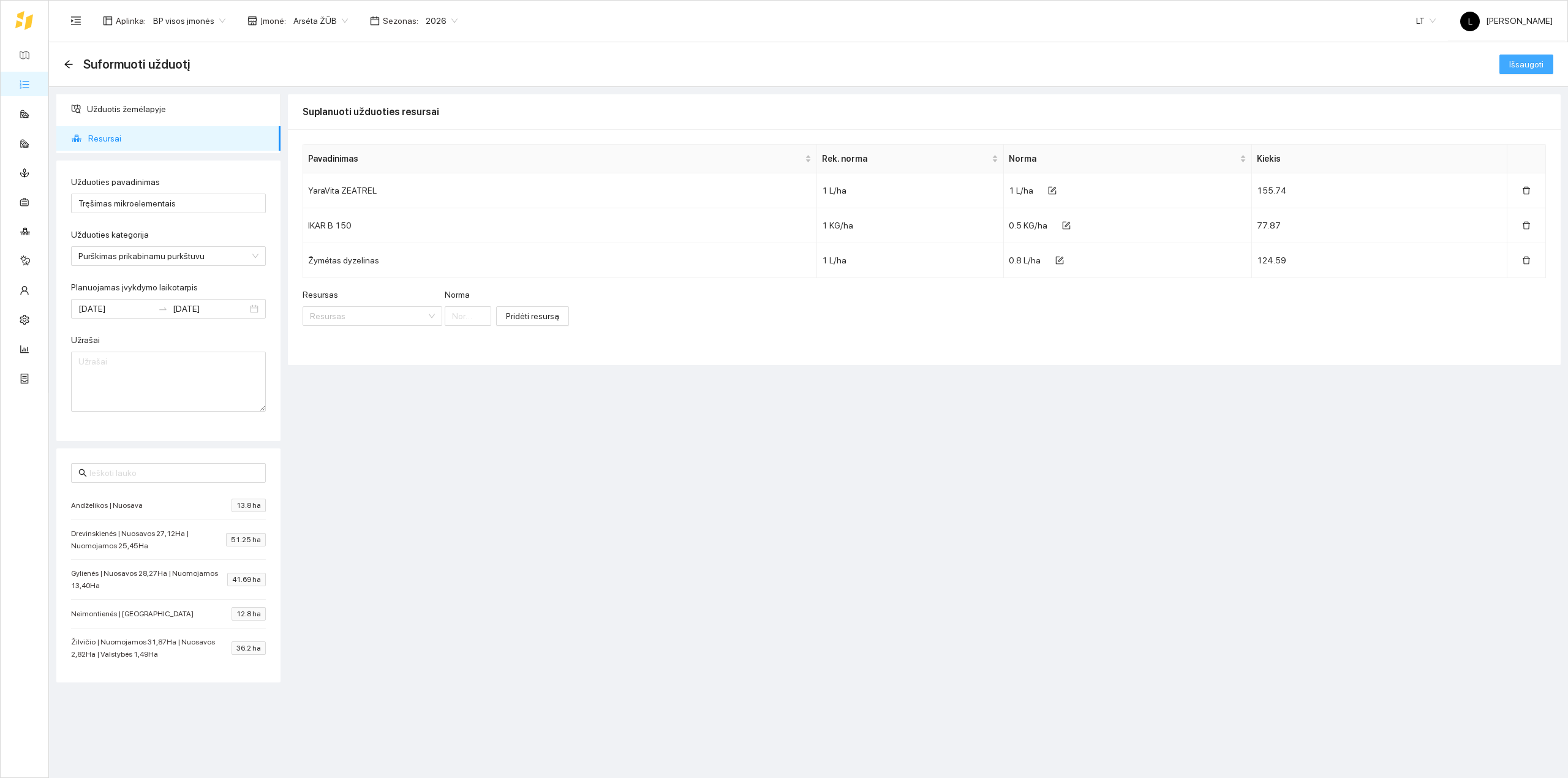
click at [1523, 67] on span "Išsaugoti" at bounding box center [1527, 64] width 35 height 14
